Goal: Navigation & Orientation: Find specific page/section

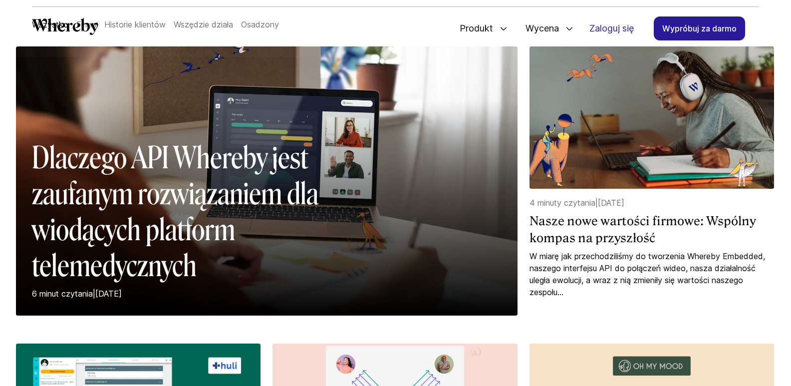
scroll to position [2, 0]
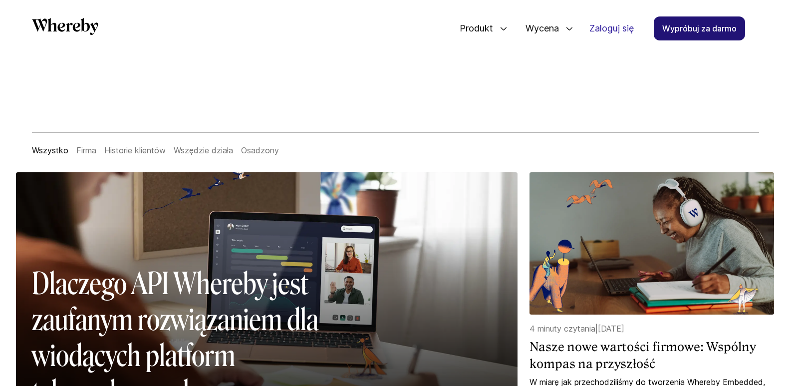
click at [698, 30] on font "Wypróbuj za darmo" at bounding box center [699, 28] width 74 height 10
click at [605, 24] on font "Zaloguj się" at bounding box center [611, 28] width 44 height 10
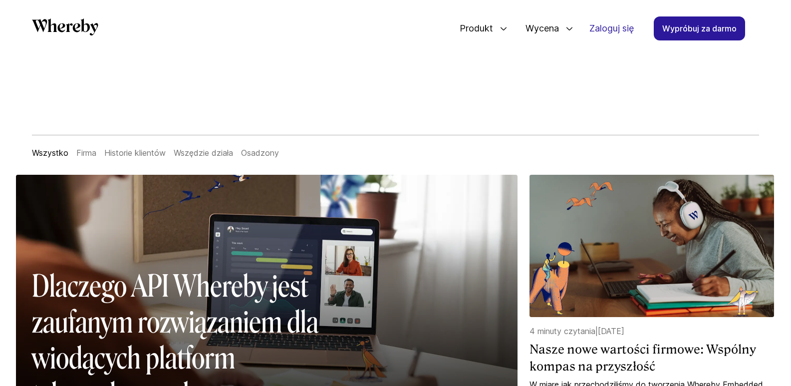
click at [121, 154] on font "Historie klientów" at bounding box center [134, 153] width 61 height 10
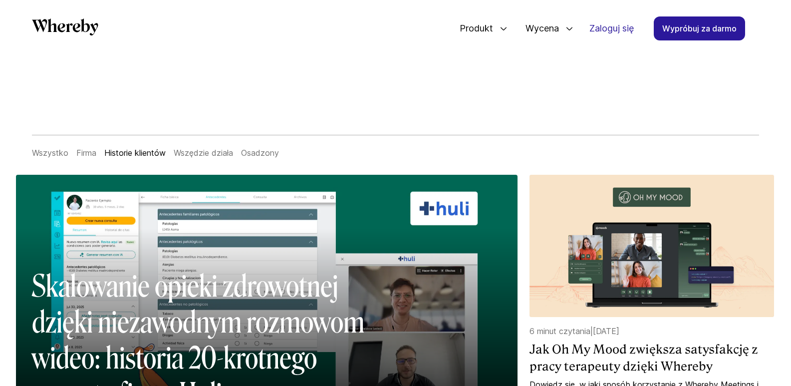
click at [208, 154] on font "Wszędzie działa" at bounding box center [203, 153] width 59 height 10
